Goal: Task Accomplishment & Management: Manage account settings

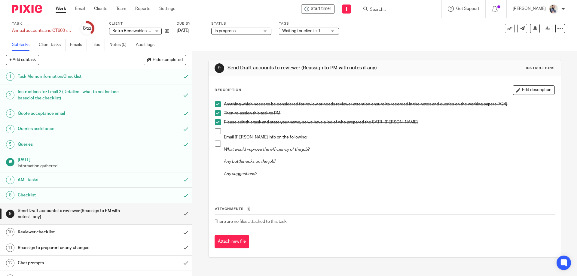
scroll to position [109, 0]
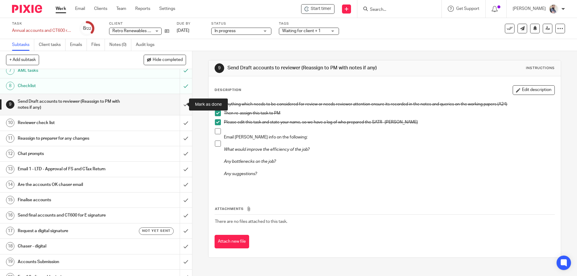
click at [181, 106] on input "submit" at bounding box center [96, 104] width 192 height 21
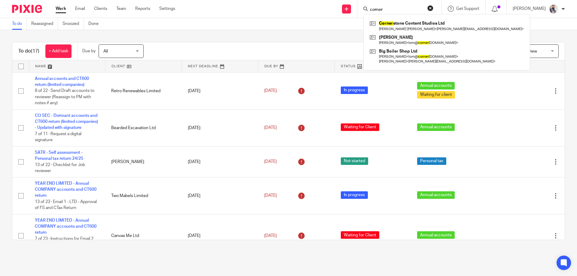
click at [263, 34] on div "To do (17) + Add task Due by All All Today Tomorrow This week Next week This mo…" at bounding box center [288, 141] width 577 height 222
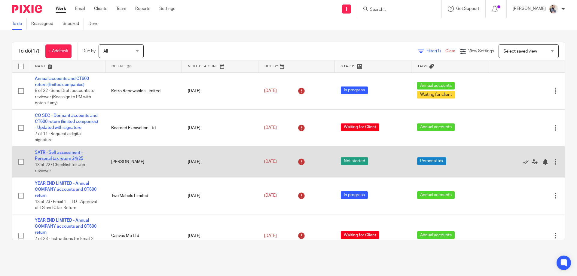
click at [65, 161] on link "SATR - Self assessment - Personal tax return 24/25" at bounding box center [59, 155] width 48 height 10
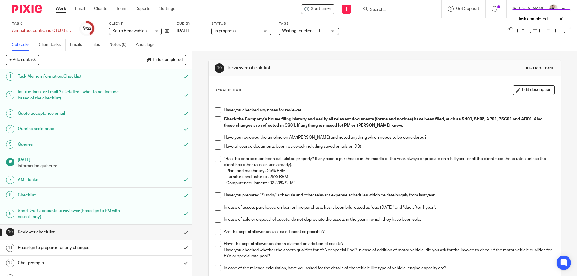
click at [218, 113] on span at bounding box center [218, 110] width 6 height 6
click at [215, 119] on span at bounding box center [218, 119] width 6 height 6
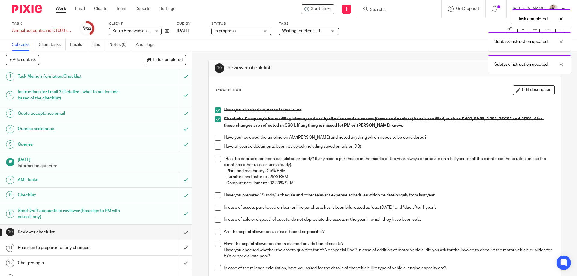
click at [216, 139] on span at bounding box center [218, 138] width 6 height 6
click at [216, 147] on span at bounding box center [218, 147] width 6 height 6
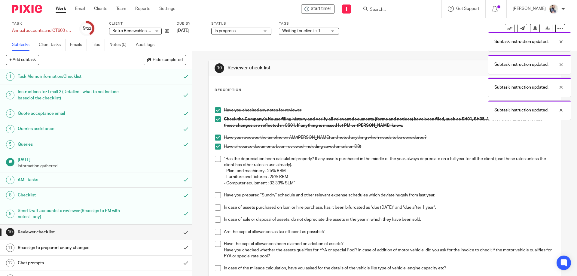
click at [215, 159] on span at bounding box center [218, 159] width 6 height 6
click at [216, 194] on span at bounding box center [218, 195] width 6 height 6
drag, startPoint x: 217, startPoint y: 205, endPoint x: 217, endPoint y: 208, distance: 3.3
click at [217, 205] on span at bounding box center [218, 208] width 6 height 6
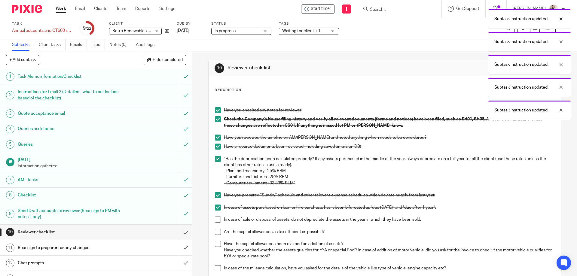
click at [217, 219] on span at bounding box center [218, 220] width 6 height 6
click at [215, 234] on span at bounding box center [218, 232] width 6 height 6
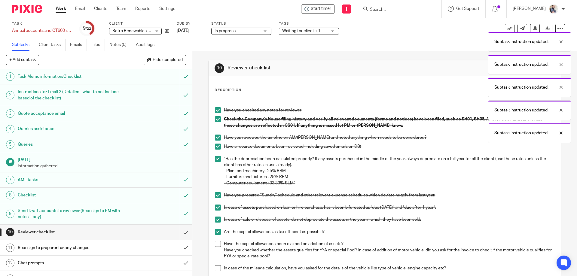
click at [217, 244] on span at bounding box center [218, 244] width 6 height 6
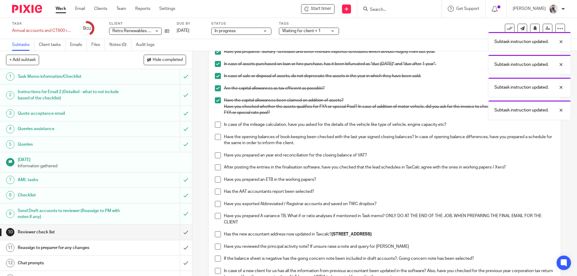
scroll to position [160, 0]
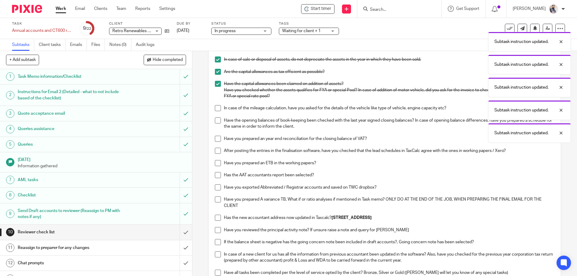
click at [215, 109] on span at bounding box center [218, 108] width 6 height 6
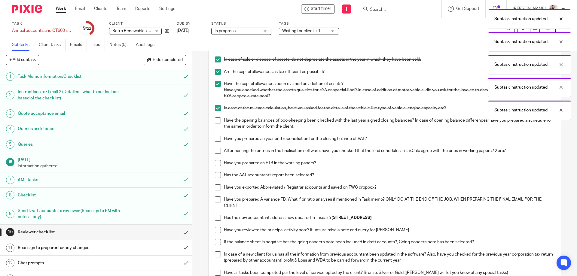
click at [217, 119] on span at bounding box center [218, 120] width 6 height 6
click at [216, 140] on span at bounding box center [218, 139] width 6 height 6
click at [216, 151] on span at bounding box center [218, 151] width 6 height 6
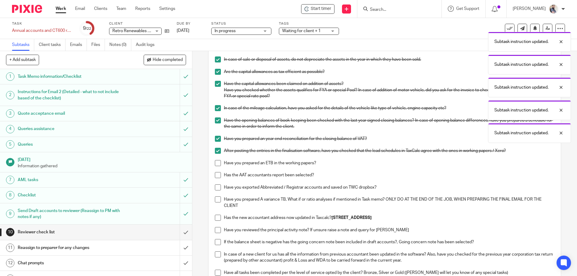
click at [215, 165] on span at bounding box center [218, 163] width 6 height 6
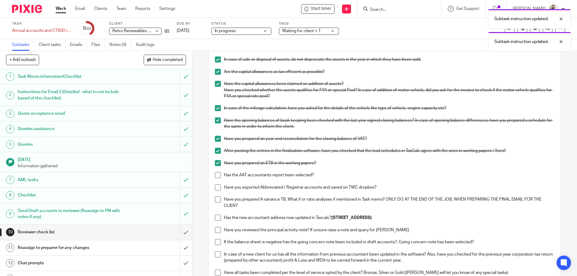
click at [217, 176] on span at bounding box center [218, 175] width 6 height 6
click at [215, 188] on span at bounding box center [218, 187] width 6 height 6
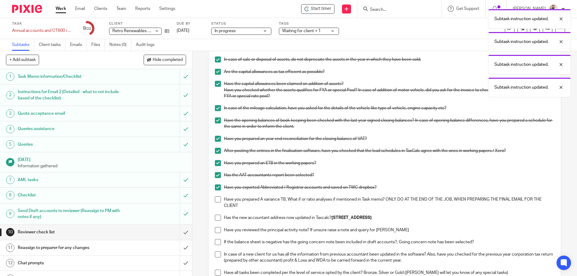
click at [215, 200] on span at bounding box center [218, 199] width 6 height 6
click at [215, 217] on span at bounding box center [218, 218] width 6 height 6
click at [217, 230] on span at bounding box center [218, 230] width 6 height 6
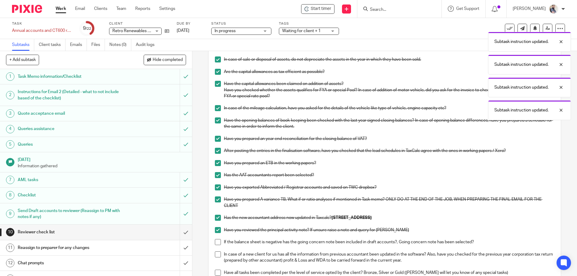
click at [217, 242] on span at bounding box center [218, 242] width 6 height 6
click at [217, 253] on span at bounding box center [218, 254] width 6 height 6
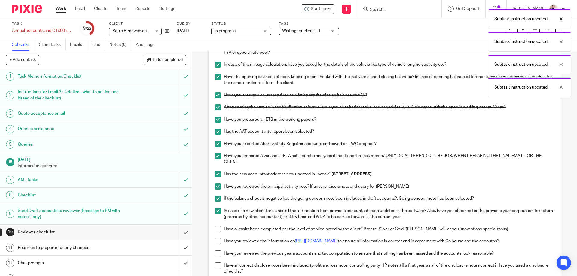
scroll to position [240, 0]
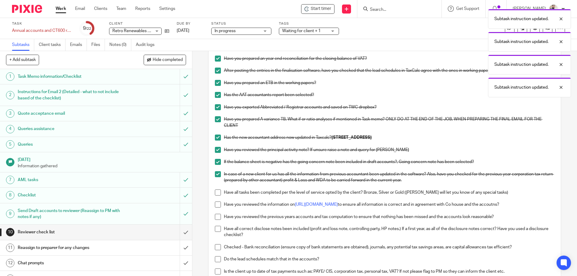
click at [215, 194] on span at bounding box center [218, 192] width 6 height 6
click at [218, 205] on span at bounding box center [218, 205] width 6 height 6
click at [217, 218] on span at bounding box center [218, 217] width 6 height 6
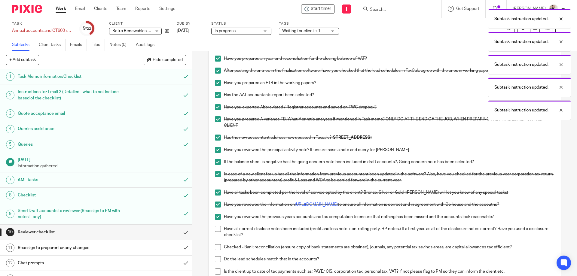
click at [217, 230] on span at bounding box center [218, 229] width 6 height 6
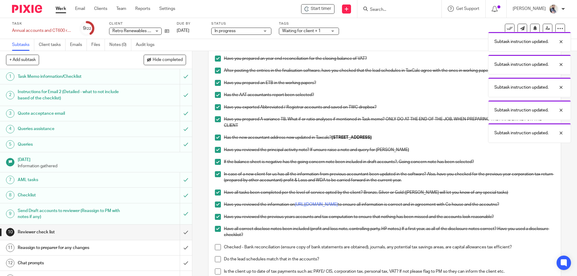
click at [215, 249] on span at bounding box center [218, 247] width 6 height 6
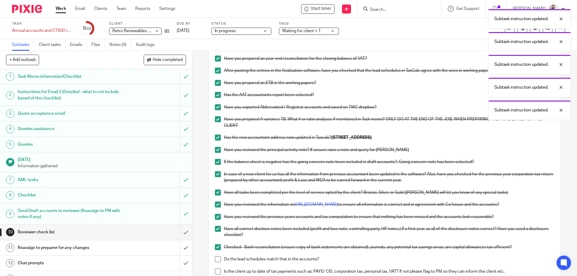
click at [215, 257] on span at bounding box center [218, 259] width 6 height 6
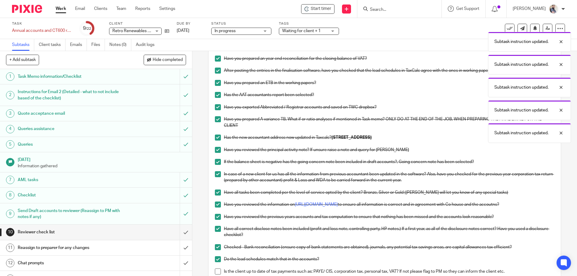
scroll to position [320, 0]
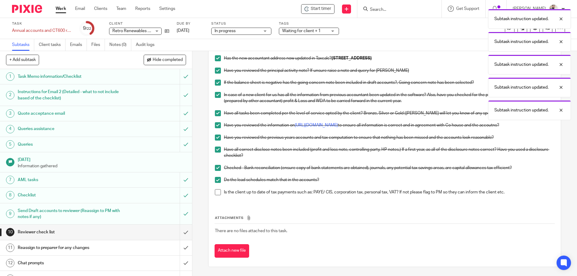
click at [218, 194] on span at bounding box center [218, 192] width 6 height 6
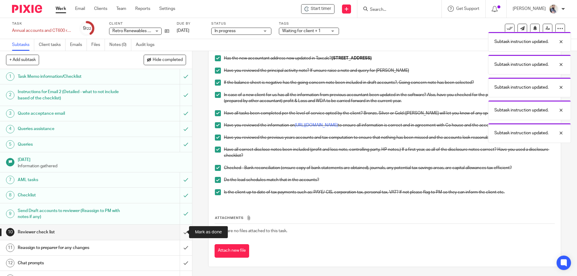
click at [177, 233] on input "submit" at bounding box center [96, 232] width 192 height 15
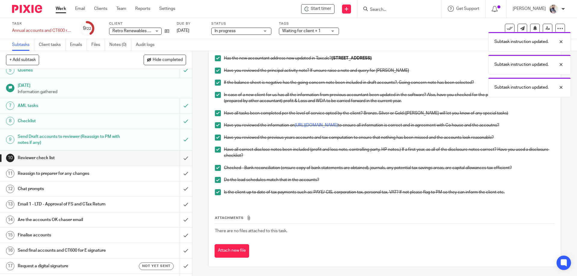
scroll to position [80, 0]
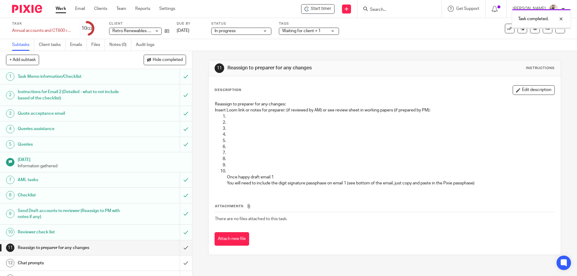
scroll to position [149, 0]
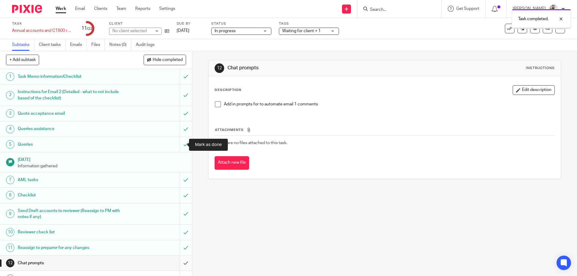
scroll to position [149, 0]
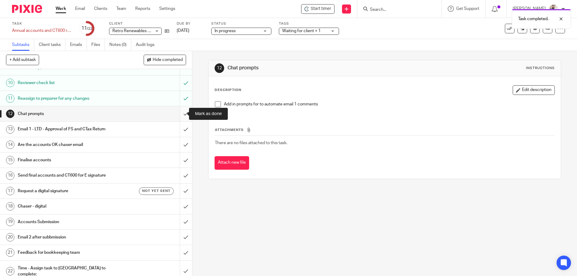
click at [178, 114] on input "submit" at bounding box center [96, 113] width 192 height 15
click at [131, 129] on div "Email 1 - LTD - Approval of FS and CTax Return" at bounding box center [96, 129] width 156 height 9
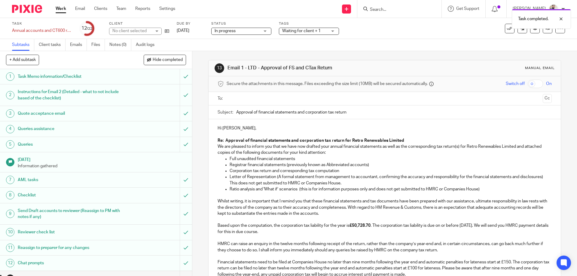
scroll to position [80, 0]
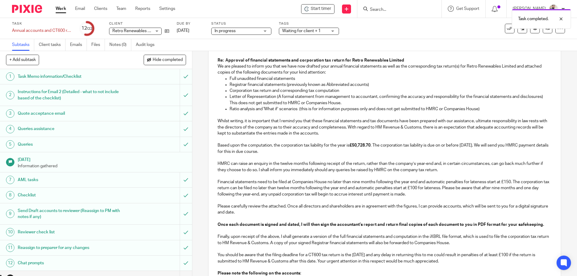
click at [244, 113] on p "Whilst writing, it is important that I remind you that these financial statemen…" at bounding box center [384, 194] width 334 height 164
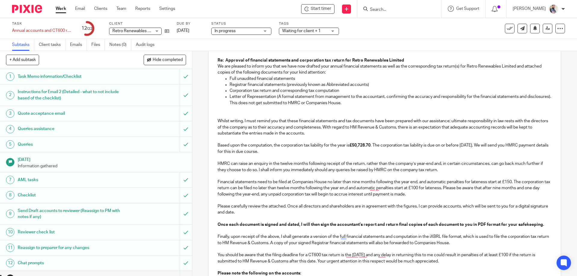
click at [375, 191] on p "Whilst writing, I must remind you that these financial statements and tax docum…" at bounding box center [384, 194] width 334 height 164
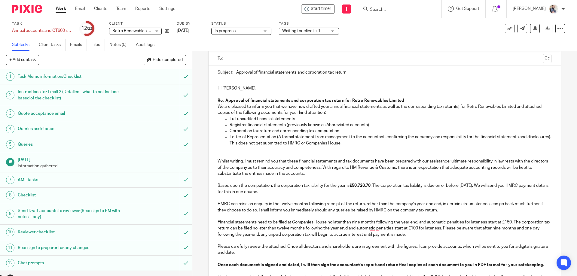
click at [378, 230] on p "Whilst writing, I must remind you that these financial statements and tax docum…" at bounding box center [384, 234] width 334 height 164
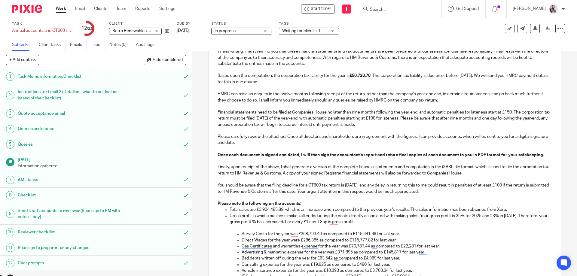
scroll to position [160, 0]
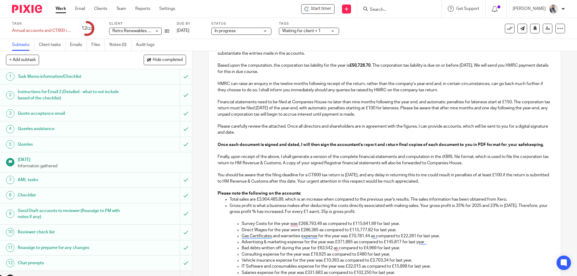
click at [474, 206] on p "Gross profit is what a business makes after deducting the costs directly associ…" at bounding box center [390, 209] width 322 height 12
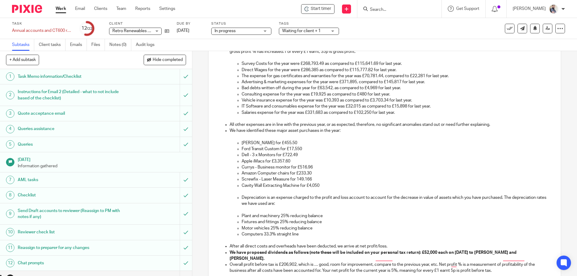
scroll to position [320, 0]
click at [260, 206] on p "Depreciation is an expense charged to the profit and loss account to account fo…" at bounding box center [396, 200] width 310 height 12
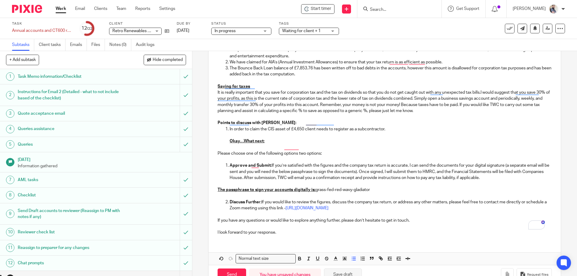
scroll to position [595, 0]
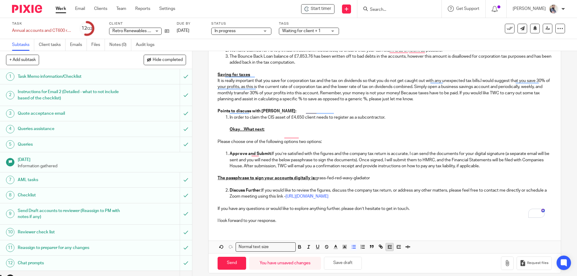
click at [387, 244] on icon "button" at bounding box center [389, 246] width 5 height 5
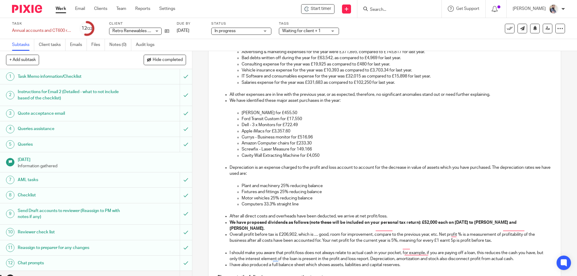
scroll to position [349, 0]
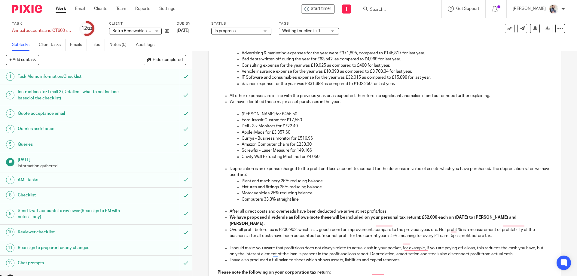
click at [269, 199] on p "Computers 33.3% straight line" at bounding box center [396, 199] width 310 height 6
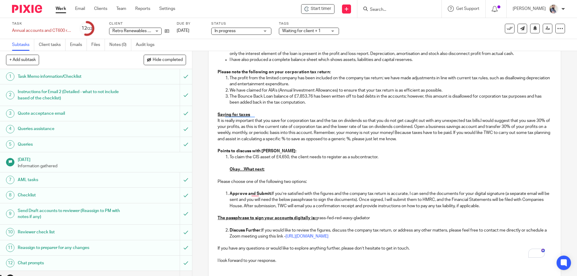
scroll to position [589, 0]
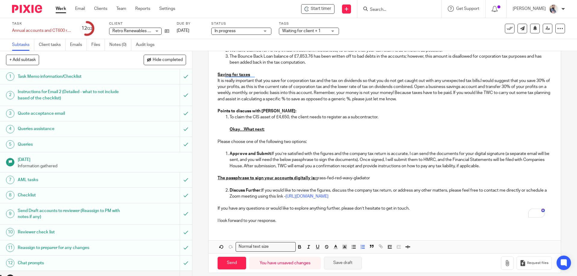
click at [345, 257] on button "Save draft" at bounding box center [343, 263] width 38 height 13
drag, startPoint x: 386, startPoint y: 171, endPoint x: 311, endPoint y: 173, distance: 74.5
click at [311, 175] on p "The passphrase to sign your accounts digitally is: grass-fed-red-wavy-gladiator" at bounding box center [384, 178] width 334 height 6
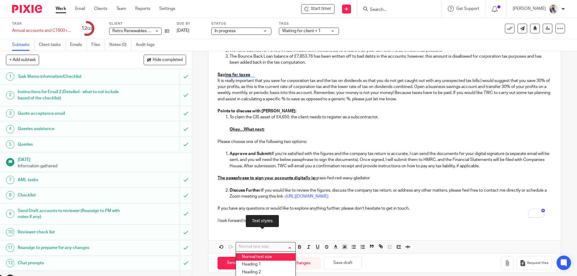
click at [278, 244] on input "Search for option" at bounding box center [264, 247] width 56 height 6
click at [268, 276] on li "Heading 3" at bounding box center [265, 280] width 59 height 8
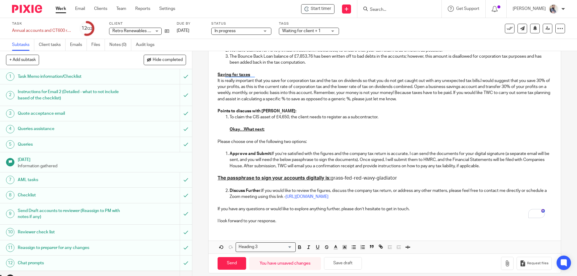
scroll to position [589, 0]
click at [277, 242] on div "Heading 3 Loading..." at bounding box center [265, 246] width 60 height 9
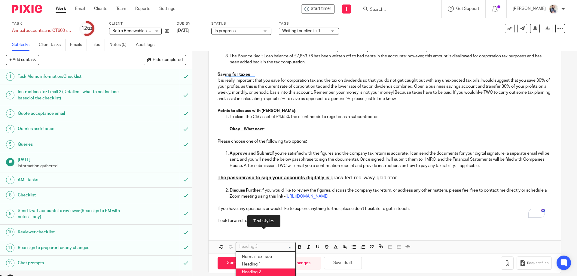
click at [270, 268] on li "Heading 2" at bounding box center [265, 272] width 59 height 8
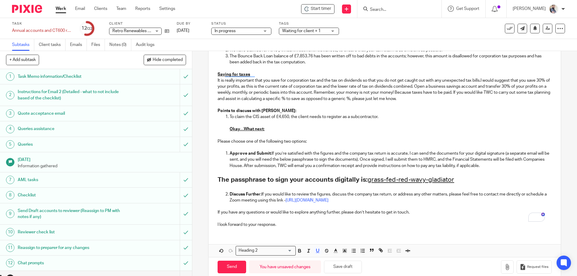
click at [340, 267] on button "Save draft" at bounding box center [343, 267] width 38 height 13
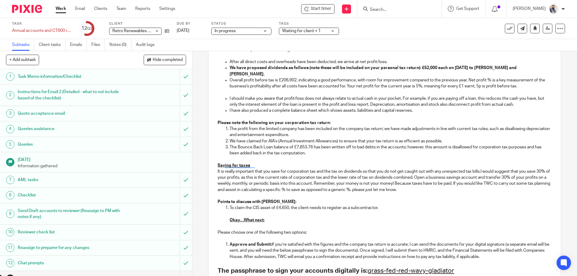
scroll to position [593, 0]
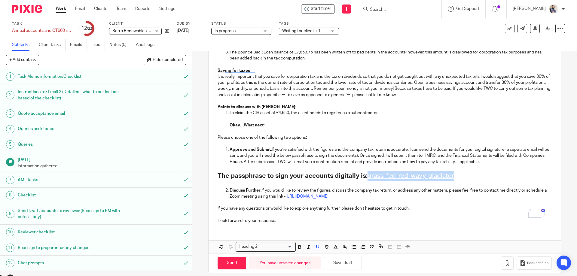
drag, startPoint x: 462, startPoint y: 166, endPoint x: 368, endPoint y: 169, distance: 94.9
click at [368, 171] on h2 "The passphrase to sign your accounts digitally is: grass-fed-red-wavy-gladiator" at bounding box center [384, 176] width 334 height 10
click at [412, 218] on p "I look forward to your response." at bounding box center [384, 221] width 334 height 6
click at [343, 258] on button "Save draft" at bounding box center [343, 263] width 38 height 13
click at [344, 257] on button "Save draft" at bounding box center [343, 263] width 38 height 13
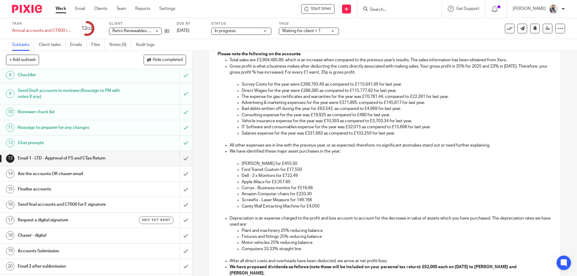
scroll to position [320, 0]
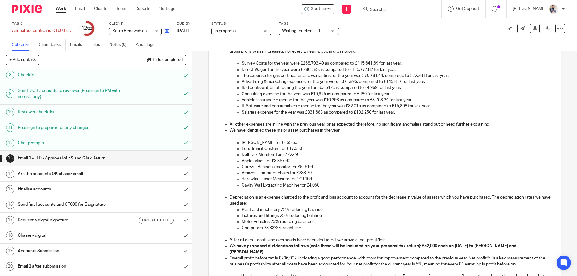
click at [164, 32] on link at bounding box center [166, 31] width 8 height 6
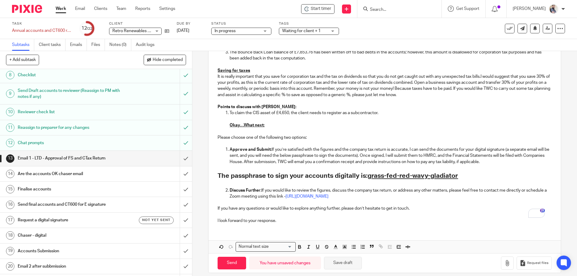
click at [349, 259] on button "Save draft" at bounding box center [343, 263] width 38 height 13
click at [343, 257] on button "Save draft" at bounding box center [343, 263] width 38 height 13
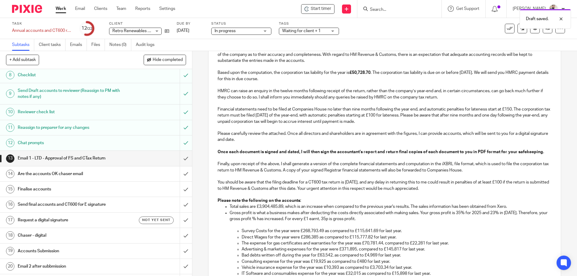
scroll to position [0, 0]
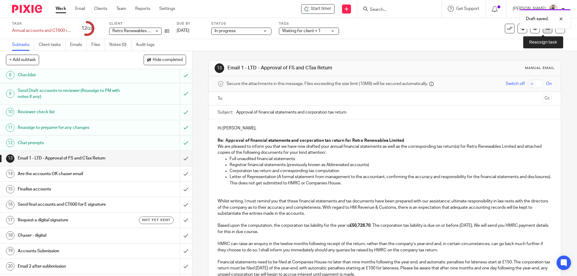
click at [542, 31] on link at bounding box center [547, 29] width 10 height 10
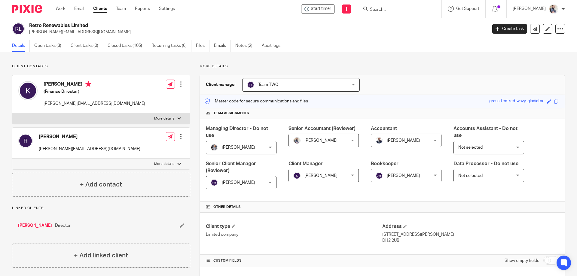
drag, startPoint x: 91, startPoint y: 23, endPoint x: 26, endPoint y: 23, distance: 65.5
click at [26, 23] on div "Retro Renewables Limited [PERSON_NAME][EMAIL_ADDRESS][DOMAIN_NAME]" at bounding box center [247, 29] width 471 height 13
copy div "Retro Renewables Limited"
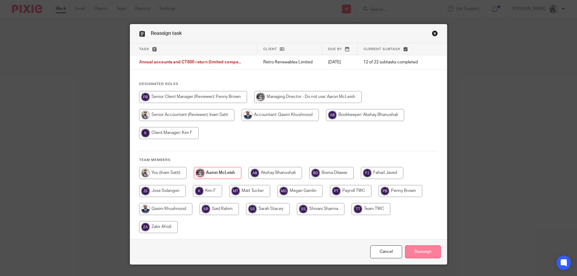
click at [409, 253] on input "Reassign" at bounding box center [423, 251] width 36 height 13
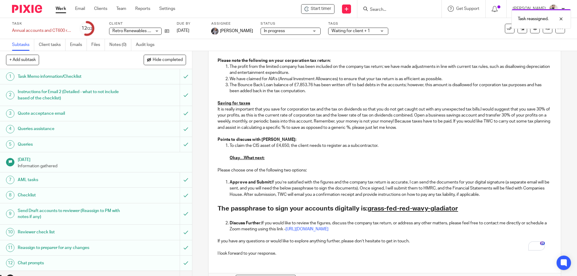
scroll to position [593, 0]
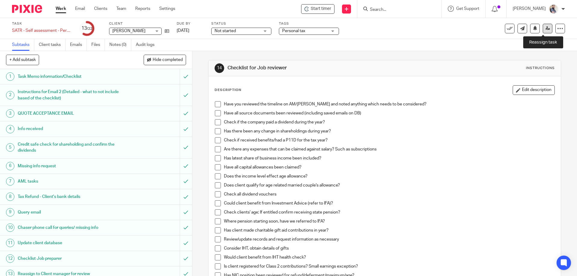
click at [545, 29] on icon at bounding box center [547, 28] width 5 height 5
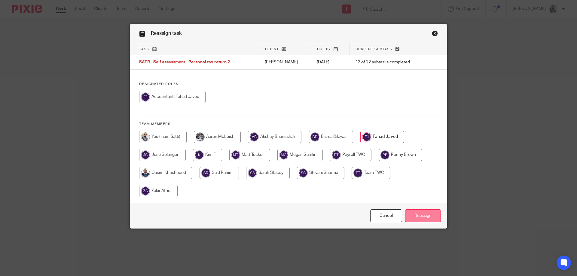
click at [413, 220] on input "Reassign" at bounding box center [423, 215] width 36 height 13
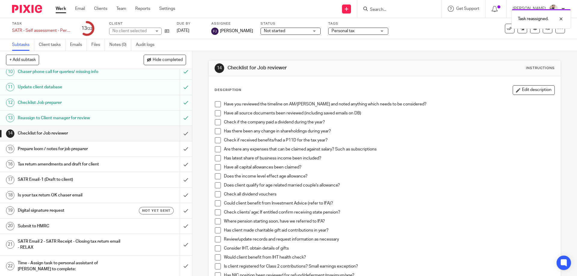
scroll to position [157, 0]
click at [71, 152] on h1 "Prepare loom / notes for job preparer" at bounding box center [70, 148] width 104 height 9
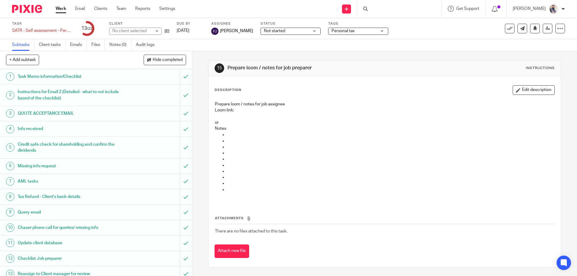
click at [226, 131] on p "Notes" at bounding box center [384, 129] width 339 height 6
click at [521, 89] on button "Edit description" at bounding box center [533, 90] width 42 height 10
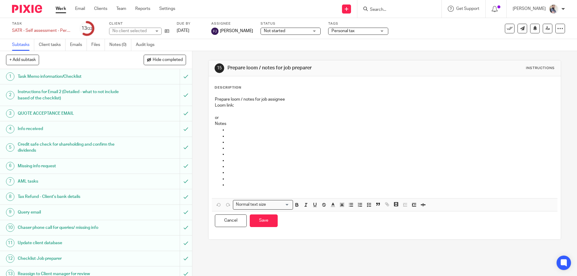
click at [230, 140] on p at bounding box center [390, 142] width 327 height 6
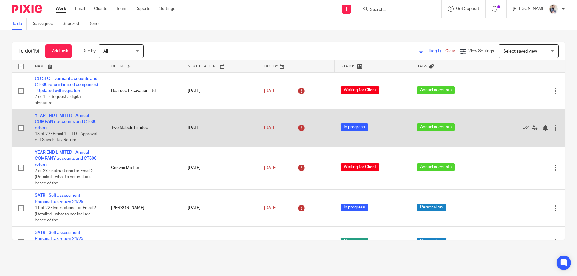
click at [69, 128] on link "YEAR END LIMITED - Annual COMPANY accounts and CT600 return" at bounding box center [66, 122] width 62 height 17
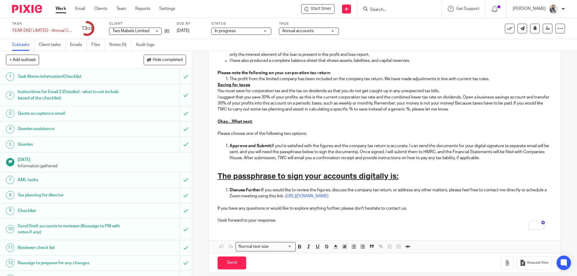
scroll to position [396, 0]
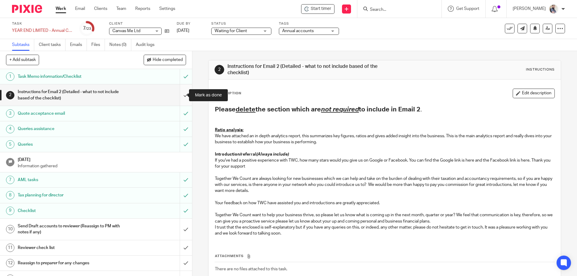
click at [179, 93] on input "submit" at bounding box center [96, 94] width 192 height 21
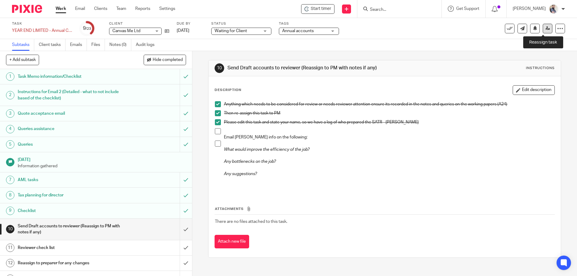
click at [545, 28] on icon at bounding box center [547, 28] width 5 height 5
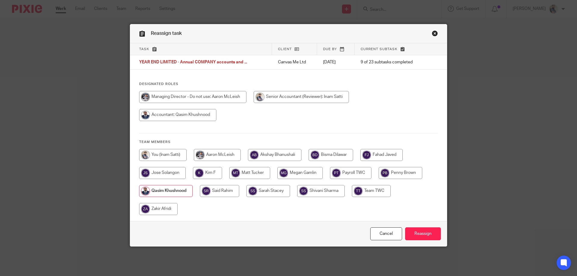
drag, startPoint x: 410, startPoint y: 232, endPoint x: 356, endPoint y: 184, distance: 71.5
click at [411, 232] on input "Reassign" at bounding box center [423, 233] width 36 height 13
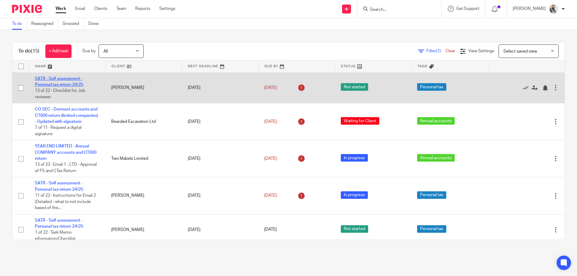
click at [74, 83] on link "SATR - Self assessment - Personal tax return 24/25" at bounding box center [59, 82] width 48 height 10
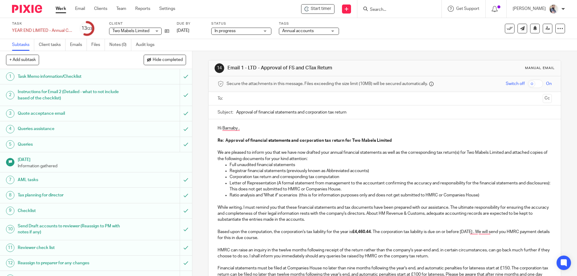
scroll to position [396, 0]
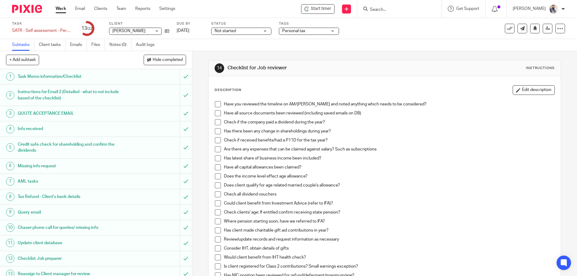
drag, startPoint x: 218, startPoint y: 103, endPoint x: 215, endPoint y: 108, distance: 5.1
click at [218, 103] on span at bounding box center [218, 104] width 6 height 6
click at [215, 112] on span at bounding box center [218, 113] width 6 height 6
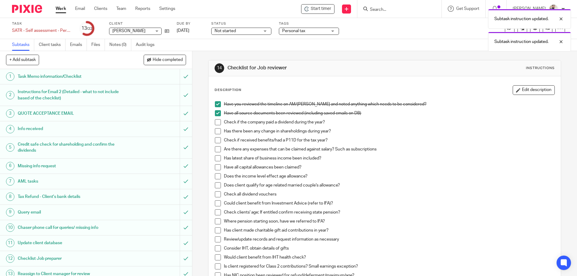
click at [215, 124] on span at bounding box center [218, 122] width 6 height 6
click at [215, 132] on span at bounding box center [218, 131] width 6 height 6
click at [216, 142] on span at bounding box center [218, 140] width 6 height 6
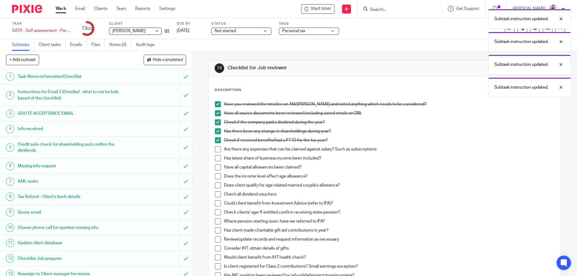
click at [218, 149] on span at bounding box center [218, 149] width 6 height 6
click at [218, 161] on span at bounding box center [218, 158] width 6 height 6
click at [217, 167] on span at bounding box center [218, 167] width 6 height 6
click at [215, 176] on span at bounding box center [218, 176] width 6 height 6
click at [217, 184] on span at bounding box center [218, 185] width 6 height 6
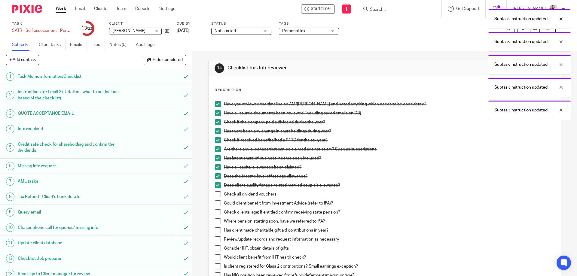
click at [217, 194] on span at bounding box center [218, 194] width 6 height 6
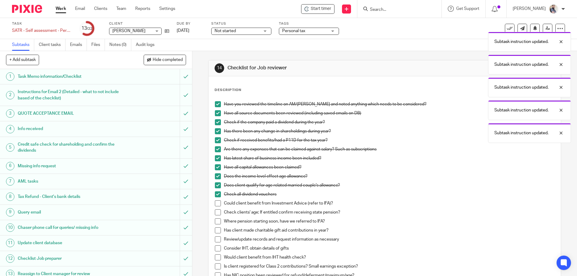
click at [216, 206] on span at bounding box center [218, 203] width 6 height 6
click at [217, 212] on span at bounding box center [218, 212] width 6 height 6
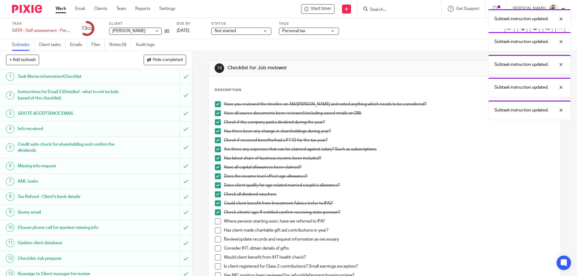
click at [217, 221] on span at bounding box center [218, 221] width 6 height 6
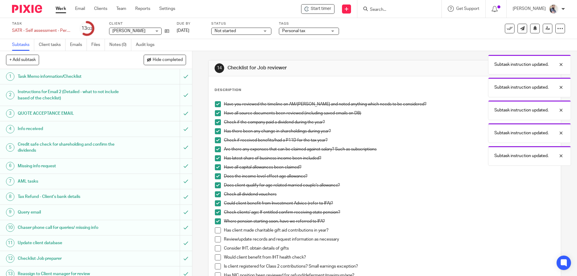
drag, startPoint x: 215, startPoint y: 231, endPoint x: 214, endPoint y: 235, distance: 3.9
click at [215, 231] on span at bounding box center [218, 230] width 6 height 6
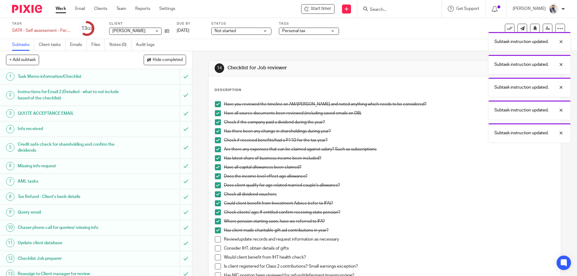
drag, startPoint x: 214, startPoint y: 239, endPoint x: 214, endPoint y: 244, distance: 5.4
click at [215, 239] on span at bounding box center [218, 239] width 6 height 6
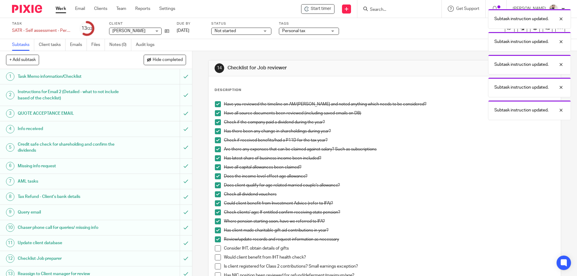
click at [215, 248] on span at bounding box center [218, 248] width 6 height 6
click at [218, 255] on span at bounding box center [218, 257] width 6 height 6
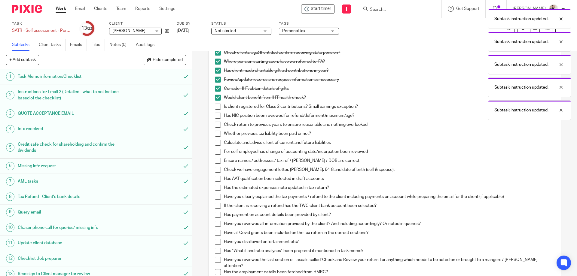
scroll to position [160, 0]
click at [219, 106] on span at bounding box center [218, 106] width 6 height 6
click at [219, 116] on span at bounding box center [218, 115] width 6 height 6
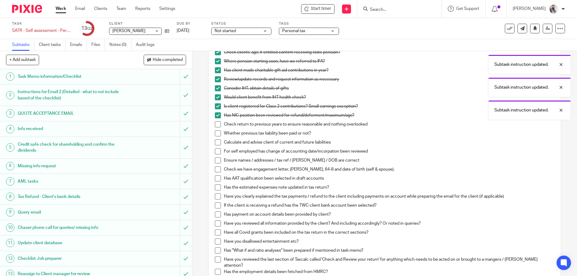
click at [217, 125] on span at bounding box center [218, 124] width 6 height 6
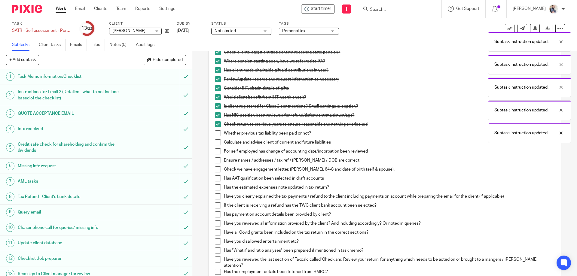
click at [217, 140] on span at bounding box center [218, 142] width 6 height 6
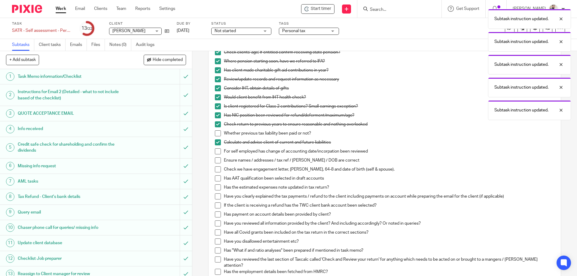
click at [216, 155] on li "For self employed has change of accounting date/incorpation been reviewed" at bounding box center [384, 152] width 339 height 9
click at [215, 136] on li "Whether previous tax liability been paid or not?" at bounding box center [384, 134] width 339 height 9
click at [216, 133] on span at bounding box center [218, 133] width 6 height 6
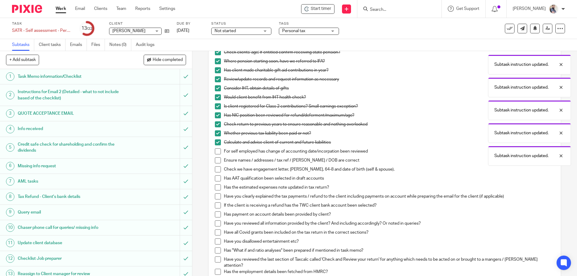
click at [217, 151] on span at bounding box center [218, 151] width 6 height 6
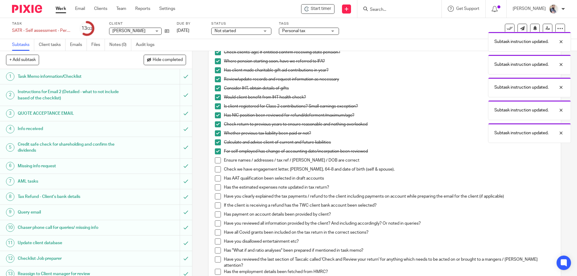
drag, startPoint x: 217, startPoint y: 162, endPoint x: 218, endPoint y: 167, distance: 5.1
click at [218, 162] on span at bounding box center [218, 160] width 6 height 6
click at [218, 171] on span at bounding box center [218, 169] width 6 height 6
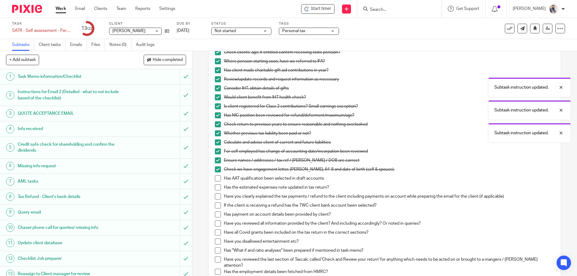
click at [218, 176] on span at bounding box center [218, 178] width 6 height 6
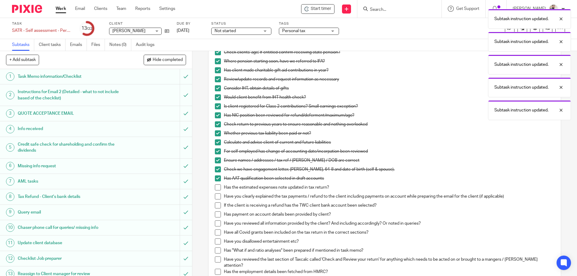
click at [215, 186] on span at bounding box center [218, 187] width 6 height 6
click at [217, 195] on span at bounding box center [218, 196] width 6 height 6
click at [218, 207] on span at bounding box center [218, 205] width 6 height 6
drag, startPoint x: 217, startPoint y: 215, endPoint x: 215, endPoint y: 222, distance: 7.7
click at [217, 215] on span at bounding box center [218, 214] width 6 height 6
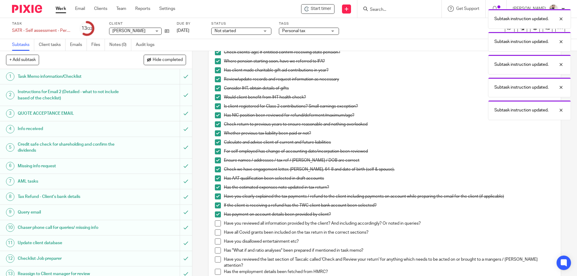
click at [215, 223] on span at bounding box center [218, 223] width 6 height 6
click at [215, 231] on span at bounding box center [218, 232] width 6 height 6
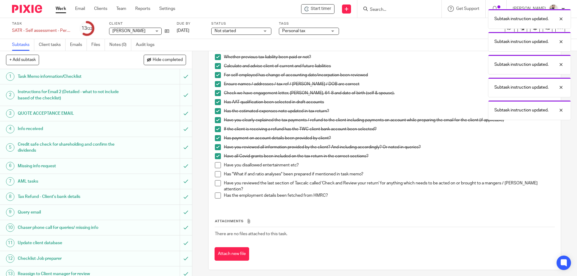
click at [215, 173] on span at bounding box center [218, 174] width 6 height 6
click at [215, 165] on span at bounding box center [218, 165] width 6 height 6
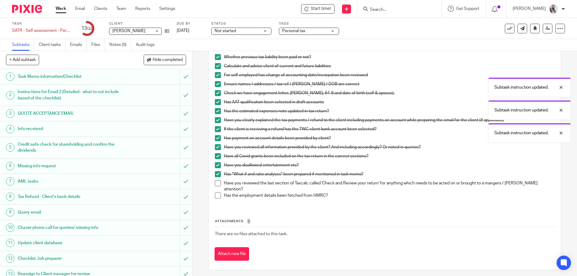
click at [218, 183] on span at bounding box center [218, 183] width 6 height 6
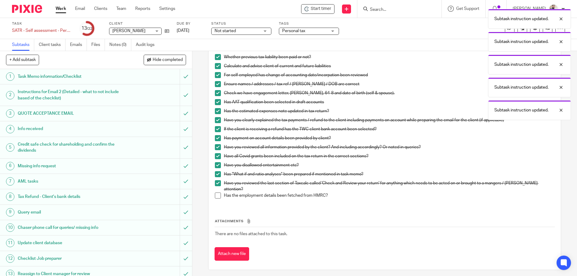
click at [218, 194] on span at bounding box center [218, 195] width 6 height 6
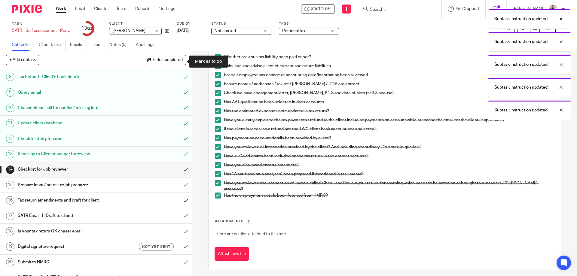
scroll to position [120, 0]
click at [177, 172] on input "submit" at bounding box center [96, 169] width 192 height 15
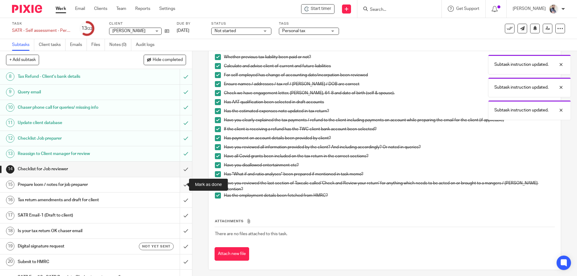
click at [177, 184] on input "submit" at bounding box center [96, 184] width 192 height 15
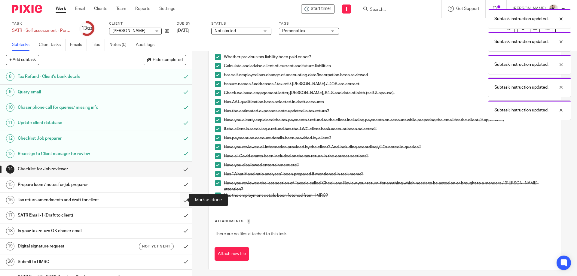
click at [181, 200] on input "submit" at bounding box center [96, 199] width 192 height 15
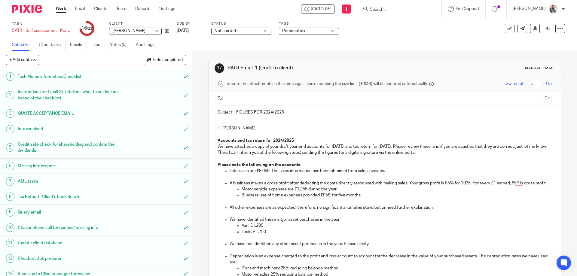
scroll to position [40, 0]
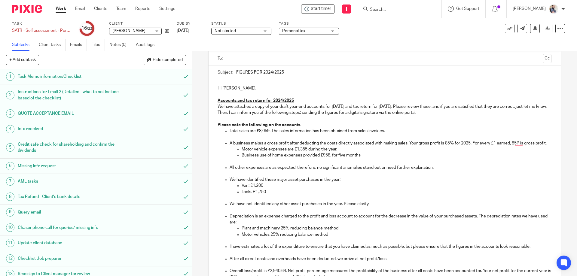
click at [253, 183] on p "We have identified these major asset purchases in the year:" at bounding box center [390, 180] width 322 height 6
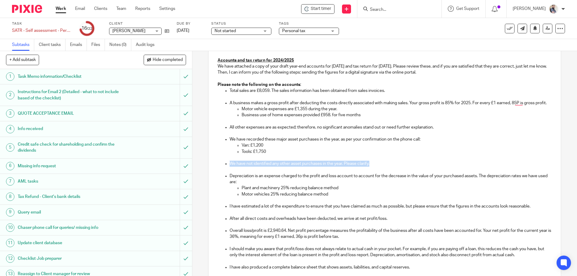
drag, startPoint x: 372, startPoint y: 168, endPoint x: 226, endPoint y: 171, distance: 146.0
click at [226, 171] on ul "Total sales are £8,059. The sales information has been obtained from sales invo…" at bounding box center [384, 179] width 334 height 183
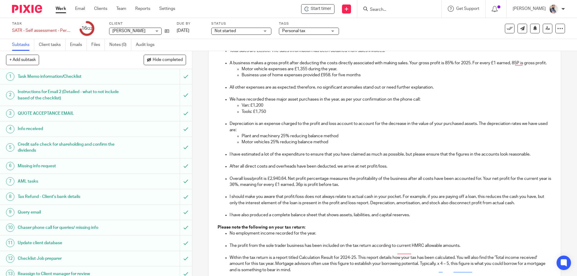
scroll to position [160, 0]
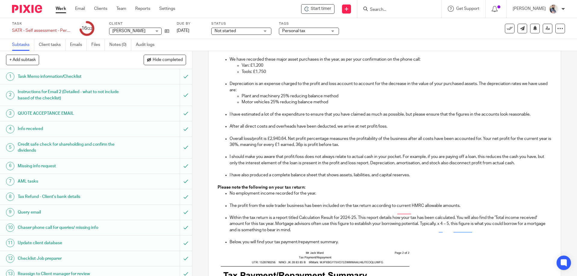
drag, startPoint x: 374, startPoint y: 133, endPoint x: 400, endPoint y: 130, distance: 26.0
click at [375, 129] on p "After all direct costs and overheads have been deducted, we arrive at net profi…" at bounding box center [390, 126] width 322 height 6
click at [256, 143] on p "Overall loss/profit is £2,940.64. Net profit percentage measures the profitabil…" at bounding box center [390, 142] width 322 height 12
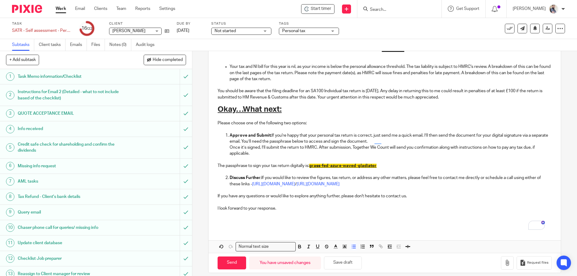
scroll to position [426, 0]
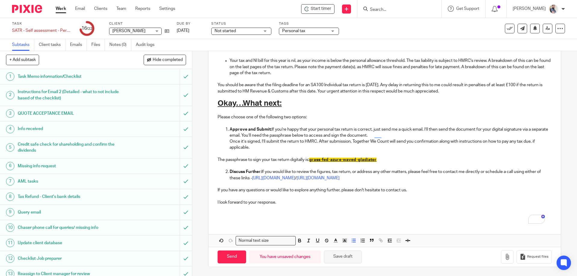
click at [344, 256] on button "Save draft" at bounding box center [343, 256] width 38 height 13
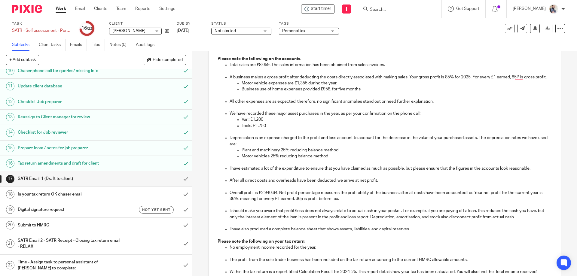
scroll to position [106, 0]
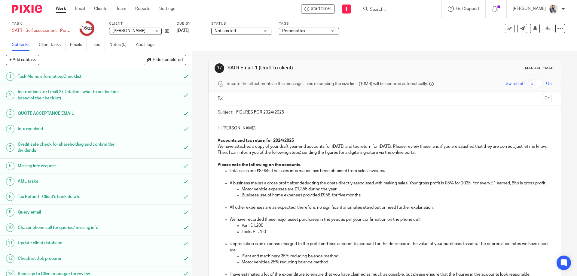
scroll to position [106, 0]
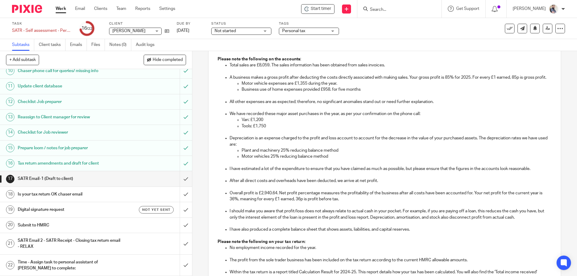
click at [338, 202] on p "Overall profit is £2,940.64. Net profit percentage measures the profitability o…" at bounding box center [390, 196] width 322 height 12
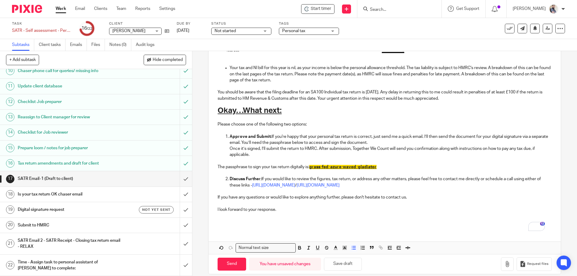
scroll to position [426, 0]
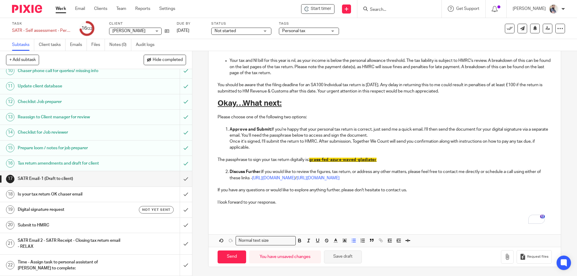
click at [347, 259] on button "Save draft" at bounding box center [343, 256] width 38 height 13
click at [545, 29] on icon at bounding box center [547, 28] width 5 height 5
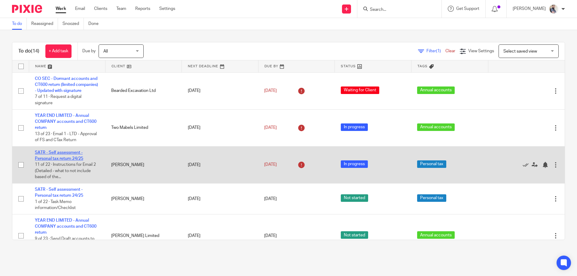
click at [66, 161] on link "SATR - Self assessment - Personal tax return 24/25" at bounding box center [59, 155] width 48 height 10
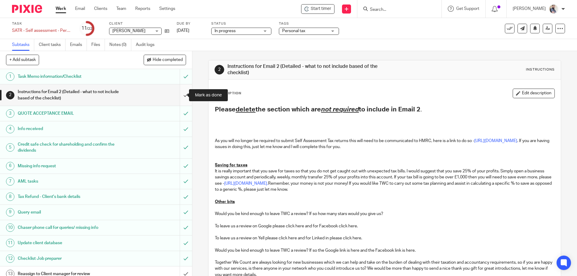
click at [179, 97] on input "submit" at bounding box center [96, 94] width 192 height 21
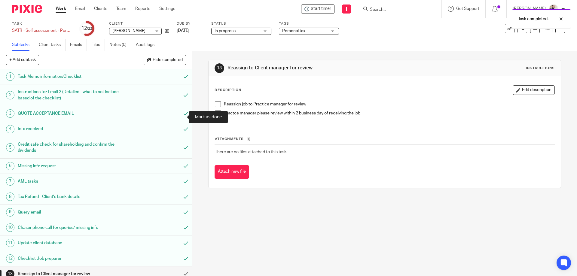
scroll to position [157, 0]
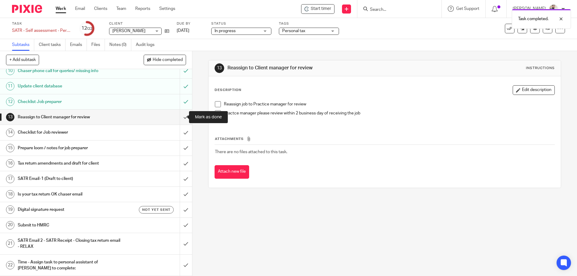
click at [177, 120] on input "submit" at bounding box center [96, 117] width 192 height 15
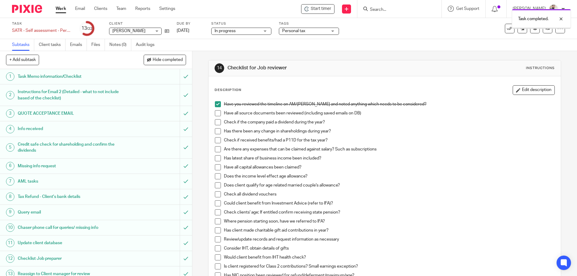
click at [216, 114] on span at bounding box center [218, 113] width 6 height 6
click at [216, 122] on span at bounding box center [218, 122] width 6 height 6
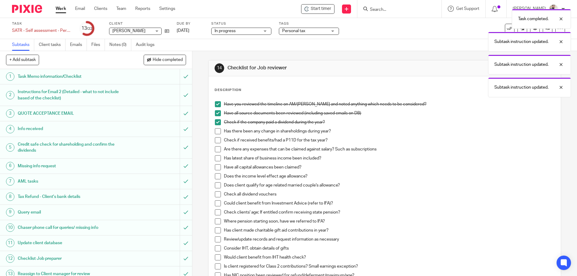
click at [216, 129] on span at bounding box center [218, 131] width 6 height 6
click at [216, 138] on span at bounding box center [218, 140] width 6 height 6
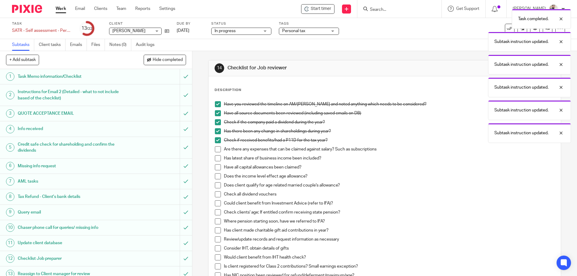
click at [216, 150] on span at bounding box center [218, 149] width 6 height 6
click at [216, 160] on span at bounding box center [218, 158] width 6 height 6
click at [216, 167] on span at bounding box center [218, 167] width 6 height 6
click at [217, 185] on span at bounding box center [218, 185] width 6 height 6
click at [217, 195] on span at bounding box center [218, 194] width 6 height 6
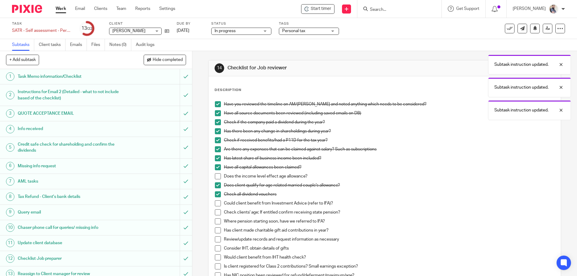
click at [217, 176] on span at bounding box center [218, 176] width 6 height 6
click at [215, 206] on span at bounding box center [218, 203] width 6 height 6
click at [217, 214] on span at bounding box center [218, 212] width 6 height 6
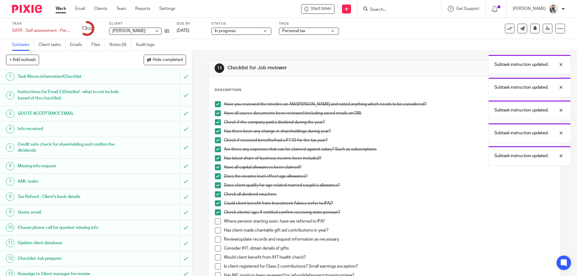
click at [218, 220] on span at bounding box center [218, 221] width 6 height 6
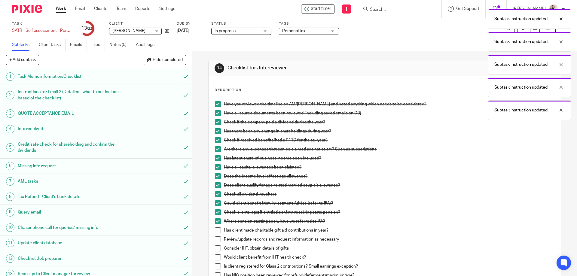
click at [218, 229] on span at bounding box center [218, 230] width 6 height 6
click at [216, 240] on span at bounding box center [218, 239] width 6 height 6
drag, startPoint x: 215, startPoint y: 247, endPoint x: 215, endPoint y: 251, distance: 4.2
click at [215, 247] on span at bounding box center [218, 248] width 6 height 6
click at [215, 260] on li "Would client benefit from IHT health check?" at bounding box center [384, 258] width 339 height 9
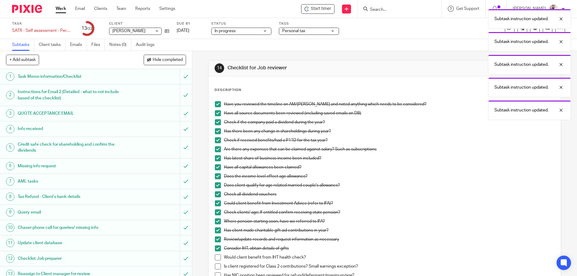
click at [215, 266] on span at bounding box center [218, 266] width 6 height 6
click at [215, 256] on span at bounding box center [218, 257] width 6 height 6
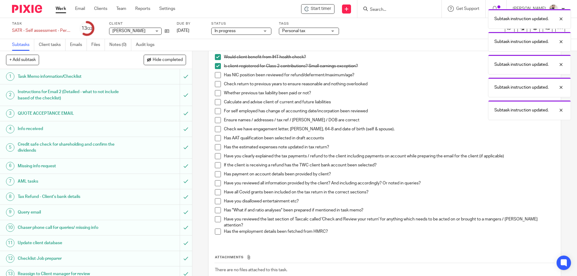
click at [218, 75] on span at bounding box center [218, 75] width 6 height 6
click at [215, 86] on span at bounding box center [218, 84] width 6 height 6
click at [215, 97] on li "Whether previous tax liability been paid or not?" at bounding box center [384, 94] width 339 height 9
click at [215, 101] on span at bounding box center [218, 102] width 6 height 6
click at [216, 93] on span at bounding box center [218, 93] width 6 height 6
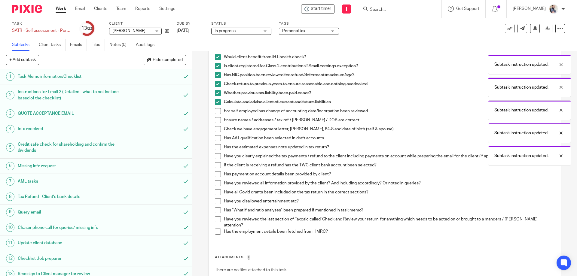
click at [216, 113] on span at bounding box center [218, 111] width 6 height 6
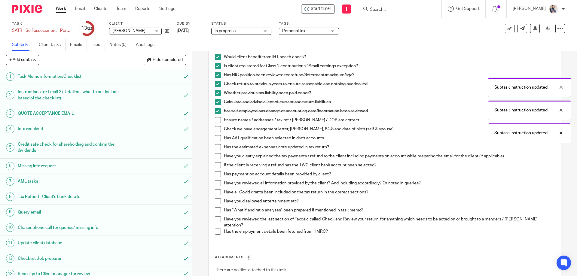
click at [217, 118] on span at bounding box center [218, 120] width 6 height 6
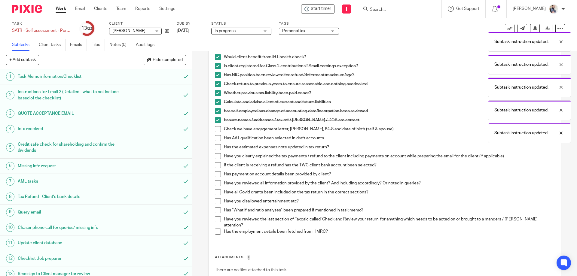
click at [216, 127] on span at bounding box center [218, 129] width 6 height 6
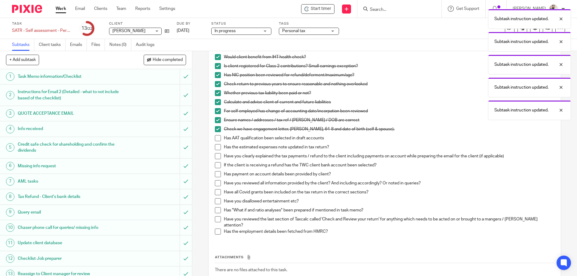
click at [216, 138] on span at bounding box center [218, 138] width 6 height 6
click at [215, 148] on span at bounding box center [218, 147] width 6 height 6
click at [215, 156] on span at bounding box center [218, 156] width 6 height 6
click at [217, 166] on span at bounding box center [218, 165] width 6 height 6
click at [216, 178] on li "Has payment on account details been provided by client?" at bounding box center [384, 175] width 339 height 9
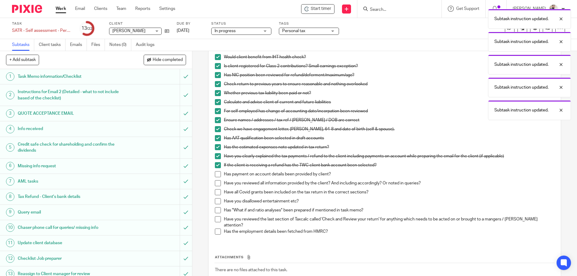
click at [216, 181] on span at bounding box center [218, 183] width 6 height 6
click at [215, 177] on span at bounding box center [218, 174] width 6 height 6
click at [216, 192] on span at bounding box center [218, 192] width 6 height 6
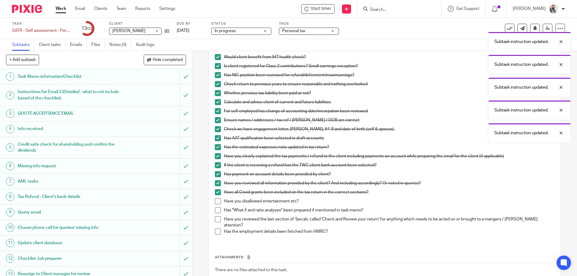
click at [215, 208] on span at bounding box center [218, 210] width 6 height 6
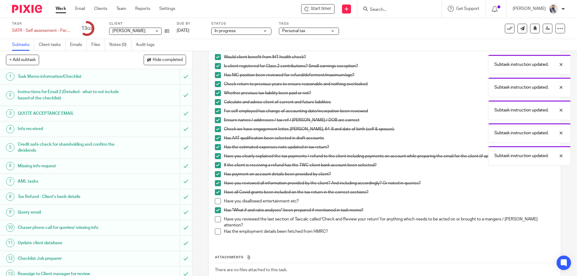
click at [215, 202] on span at bounding box center [218, 201] width 6 height 6
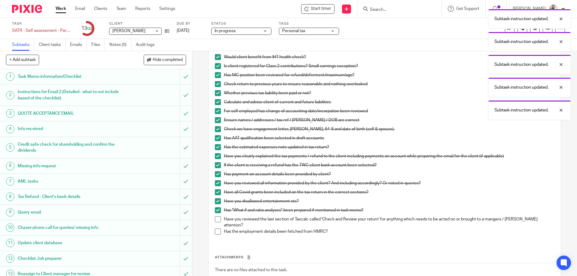
click at [217, 218] on span at bounding box center [218, 219] width 6 height 6
click at [215, 229] on span at bounding box center [218, 232] width 6 height 6
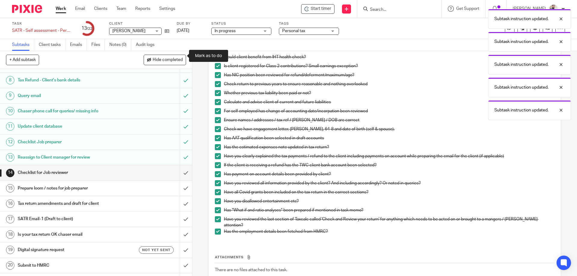
scroll to position [120, 0]
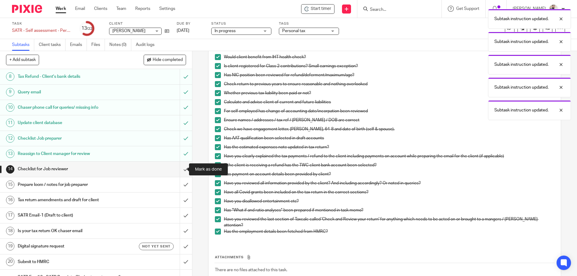
click at [179, 169] on input "submit" at bounding box center [96, 169] width 192 height 15
click at [179, 183] on input "submit" at bounding box center [96, 184] width 192 height 15
click at [180, 199] on input "submit" at bounding box center [96, 199] width 192 height 15
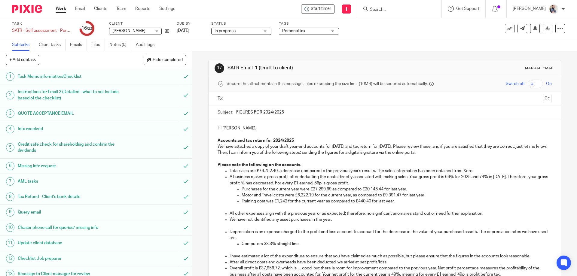
scroll to position [40, 0]
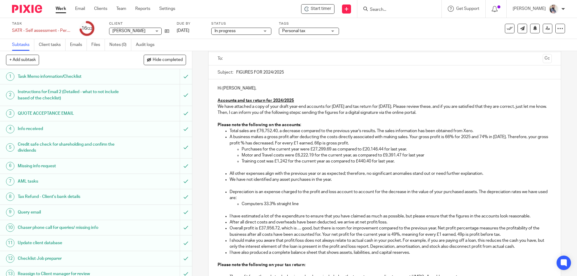
drag, startPoint x: 266, startPoint y: 205, endPoint x: 304, endPoint y: 203, distance: 37.6
click at [267, 204] on p "Computers 33.3% straight line" at bounding box center [396, 204] width 310 height 6
drag, startPoint x: 368, startPoint y: 221, endPoint x: 381, endPoint y: 220, distance: 13.3
click at [370, 221] on p "After all direct costs and overheads have been deducted, we arrive at net profi…" at bounding box center [390, 222] width 322 height 6
click at [288, 232] on p "Overall profit is £37,956.72, which is … good, but there is room for improvemen…" at bounding box center [390, 231] width 322 height 12
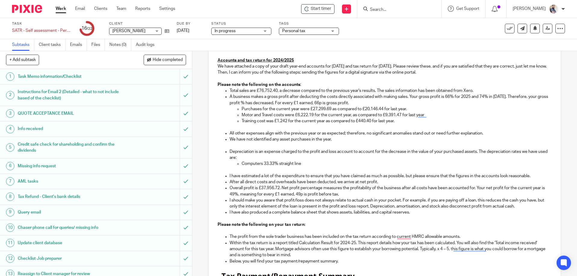
scroll to position [120, 0]
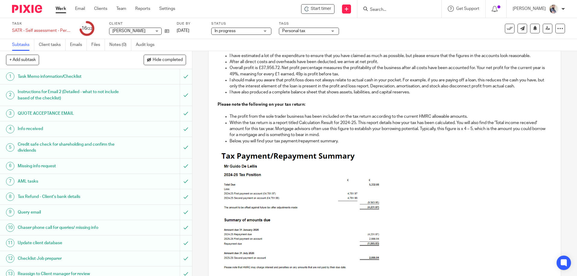
click at [342, 208] on img "To enrich screen reader interactions, please activate Accessibility in Grammarl…" at bounding box center [299, 210] width 165 height 120
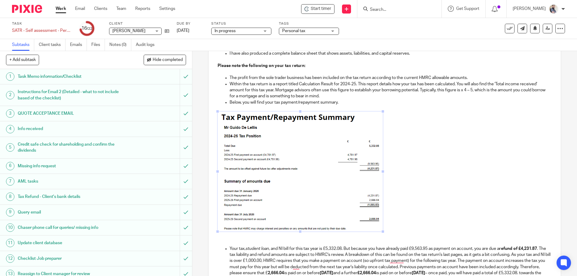
scroll to position [280, 0]
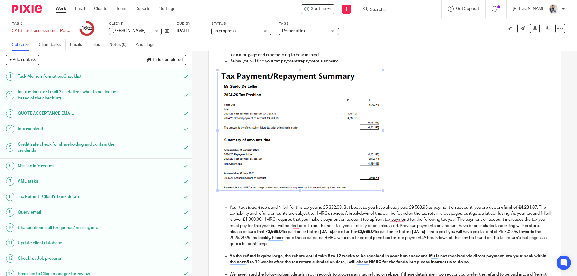
click at [210, 170] on div "Hi [PERSON_NAME], Accounts and tax return for 2024/2025 We have attached a copy…" at bounding box center [384, 148] width 352 height 619
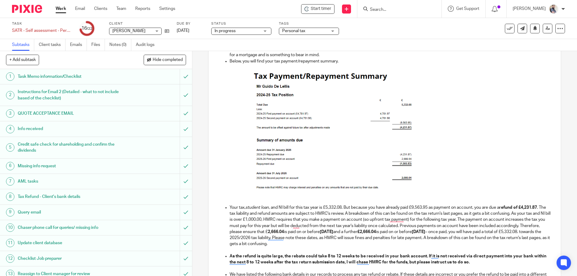
click at [339, 170] on img "To enrich screen reader interactions, please activate Accessibility in Grammarl…" at bounding box center [332, 130] width 165 height 120
drag, startPoint x: 332, startPoint y: 190, endPoint x: 334, endPoint y: 213, distance: 22.4
click at [334, 213] on div "Hi [PERSON_NAME], Accounts and tax return for 2024/2025 We have attached a copy…" at bounding box center [384, 148] width 352 height 619
drag, startPoint x: 416, startPoint y: 130, endPoint x: 444, endPoint y: 132, distance: 28.0
click at [444, 132] on span "To enrich screen reader interactions, please activate Accessibility in Grammarl…" at bounding box center [444, 130] width 6 height 6
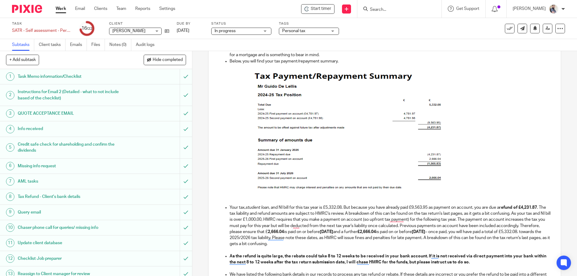
click at [474, 129] on p "To enrich screen reader interactions, please activate Accessibility in Grammarl…" at bounding box center [384, 131] width 334 height 122
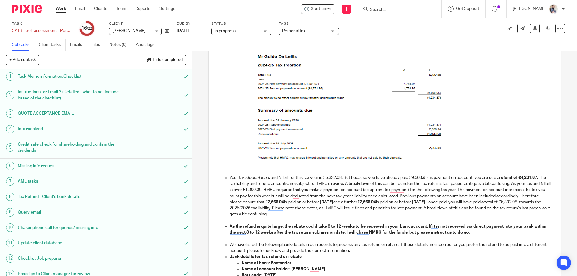
scroll to position [320, 0]
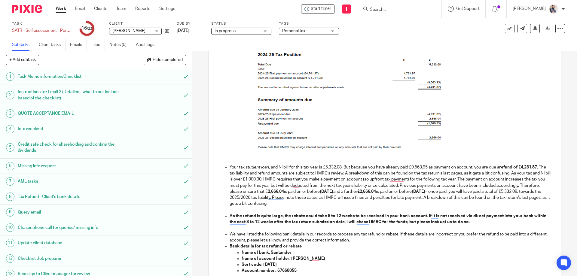
click at [253, 167] on em "student loan" at bounding box center [256, 167] width 23 height 4
click at [503, 174] on p "Your tax and NI bill for this tax year is £5,332.08. But because you have alrea…" at bounding box center [390, 185] width 322 height 43
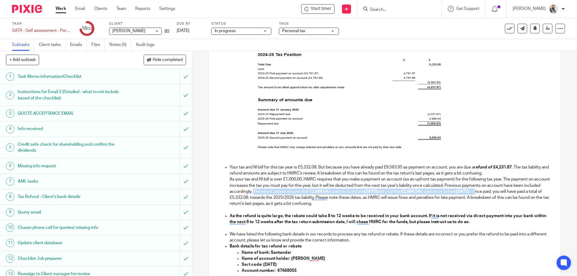
drag, startPoint x: 269, startPoint y: 194, endPoint x: 528, endPoint y: 191, distance: 258.3
click at [528, 191] on p "As your tax and NI bill is over £1,000.00, HMRC requires that you make a paymen…" at bounding box center [390, 191] width 322 height 30
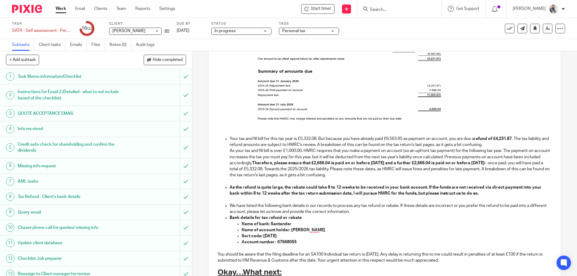
scroll to position [360, 0]
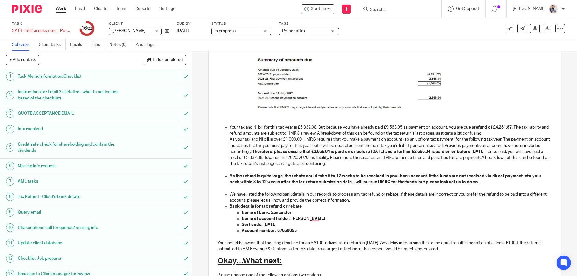
click at [280, 172] on p "To enrich screen reader interactions, please activate Accessibility in Grammarl…" at bounding box center [390, 170] width 322 height 6
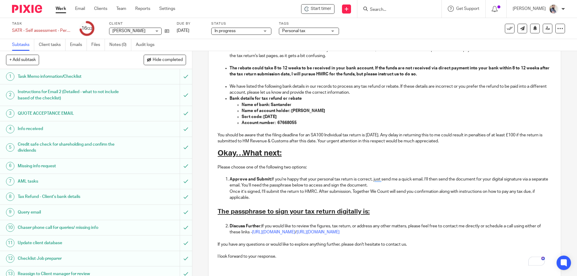
scroll to position [480, 0]
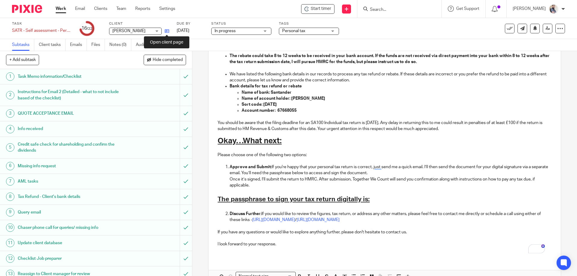
click at [167, 29] on icon at bounding box center [167, 31] width 5 height 5
click at [380, 198] on h2 "The passphrase to sign your tax return digitally is:" at bounding box center [384, 199] width 334 height 10
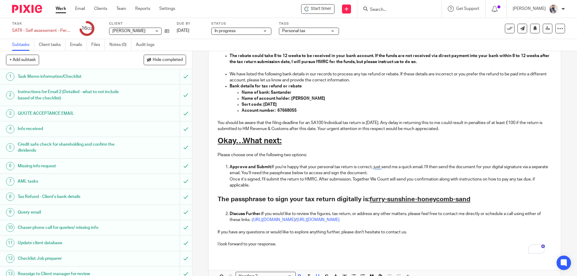
click at [357, 241] on p "To enrich screen reader interactions, please activate Accessibility in Grammarl…" at bounding box center [384, 238] width 334 height 6
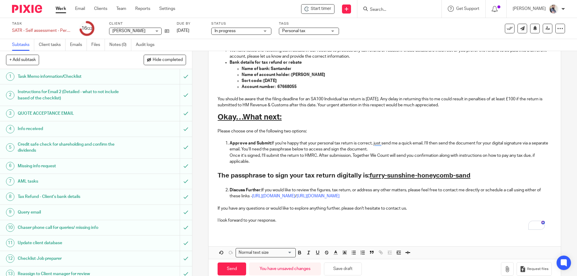
scroll to position [516, 0]
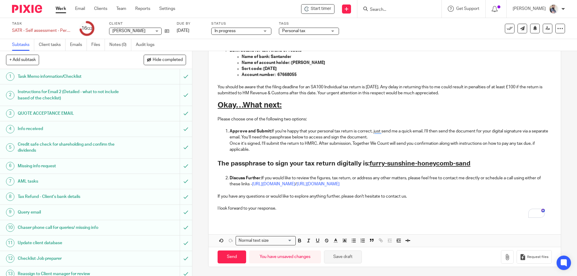
click at [348, 261] on button "Save draft" at bounding box center [343, 256] width 38 height 13
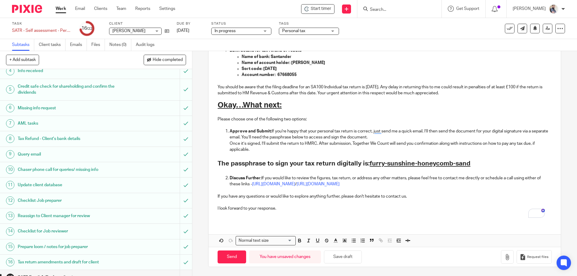
scroll to position [120, 0]
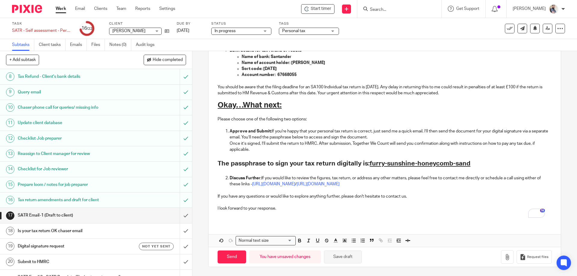
click at [346, 258] on button "Save draft" at bounding box center [343, 256] width 38 height 13
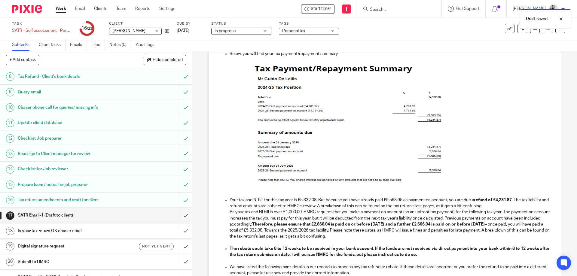
scroll to position [276, 0]
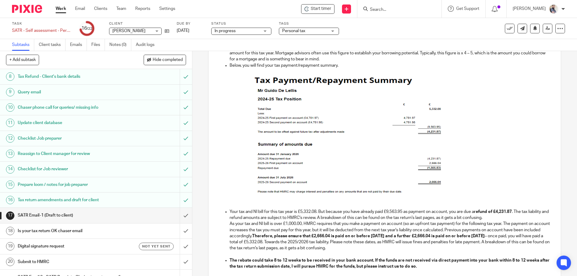
click at [224, 147] on p "To enrich screen reader interactions, please activate Accessibility in Grammarl…" at bounding box center [384, 135] width 334 height 122
click at [347, 63] on p "Below, you will find your tax payment/repayment summary." at bounding box center [390, 65] width 322 height 6
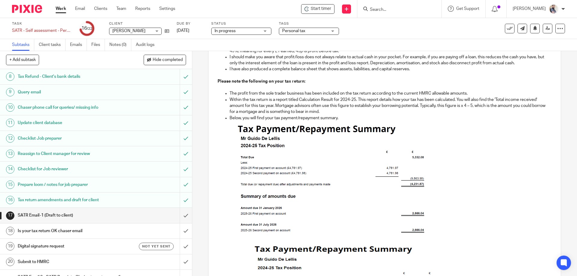
scroll to position [344, 0]
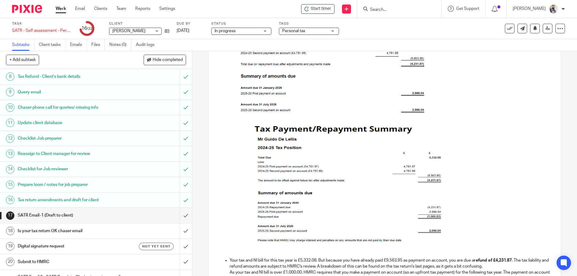
click at [456, 186] on p "To enrich screen reader interactions, please activate Accessibility in Grammarl…" at bounding box center [384, 184] width 334 height 122
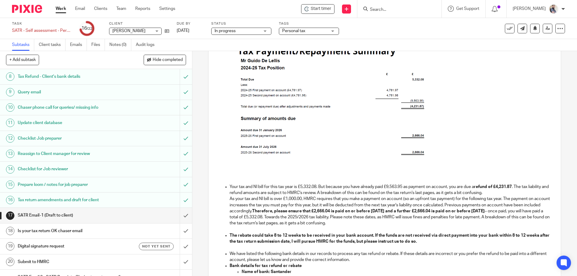
scroll to position [304, 0]
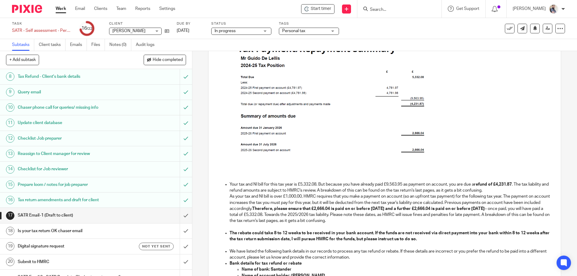
click at [403, 108] on img "To enrich screen reader interactions, please activate Accessibility in Grammarl…" at bounding box center [330, 98] width 195 height 114
drag, startPoint x: 426, startPoint y: 153, endPoint x: 459, endPoint y: 175, distance: 39.7
click at [459, 175] on div "Hi Guido, Accounts and tax return for 2024/2025 We have attached a copy of your…" at bounding box center [384, 125] width 352 height 619
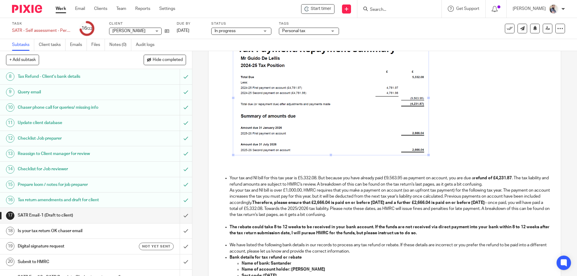
scroll to position [251, 0]
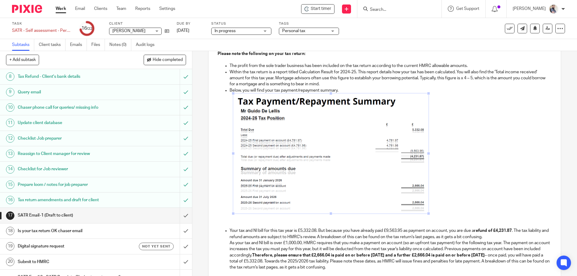
drag, startPoint x: 329, startPoint y: 207, endPoint x: 329, endPoint y: 225, distance: 18.0
click at [329, 225] on div "Hi Guido, Accounts and tax return for 2024/2025 We have attached a copy of your…" at bounding box center [384, 174] width 352 height 613
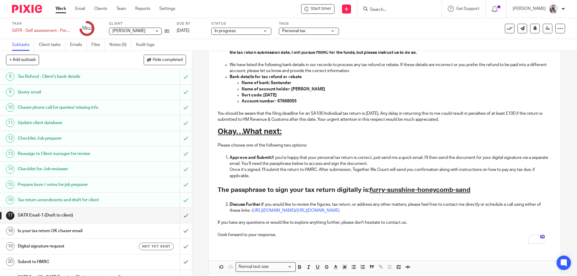
scroll to position [510, 0]
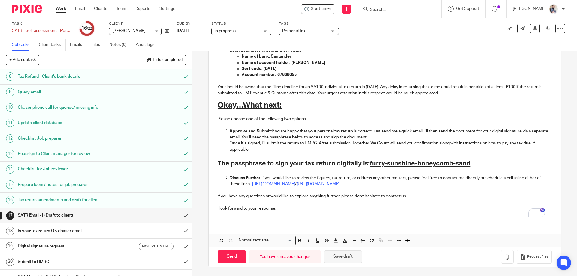
click at [327, 259] on button "Save draft" at bounding box center [343, 256] width 38 height 13
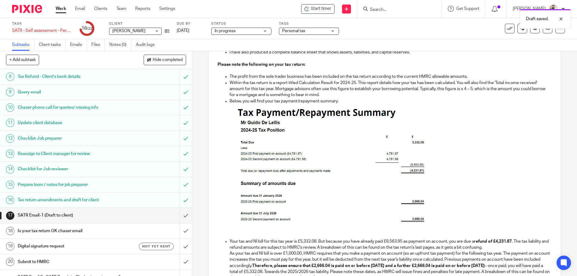
scroll to position [110, 0]
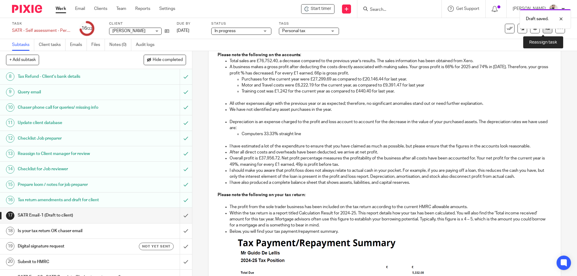
click at [545, 31] on link at bounding box center [547, 29] width 10 height 10
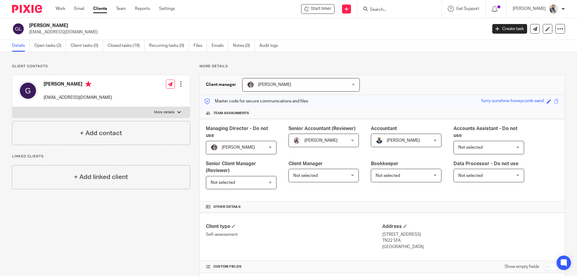
drag, startPoint x: 68, startPoint y: 27, endPoint x: 27, endPoint y: 24, distance: 41.0
click at [27, 24] on div "[PERSON_NAME] [EMAIL_ADDRESS][DOMAIN_NAME]" at bounding box center [247, 29] width 471 height 13
copy div "[PERSON_NAME]"
